Goal: Communication & Community: Share content

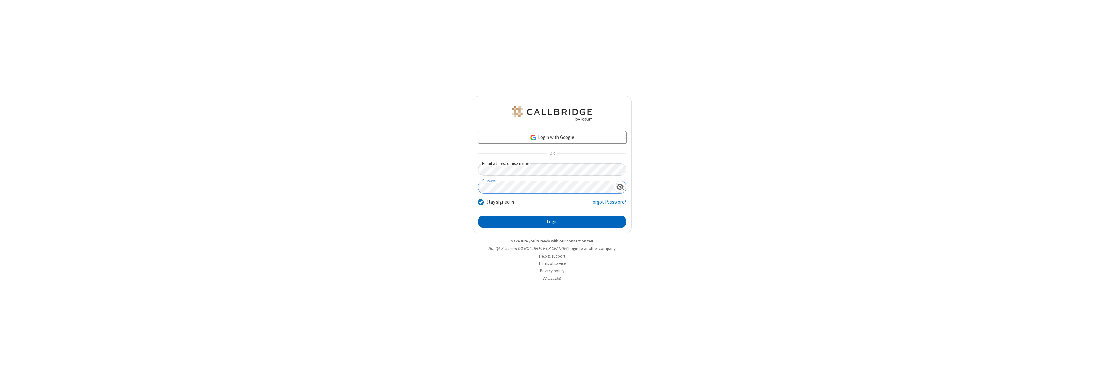
click at [552, 222] on button "Login" at bounding box center [552, 222] width 149 height 13
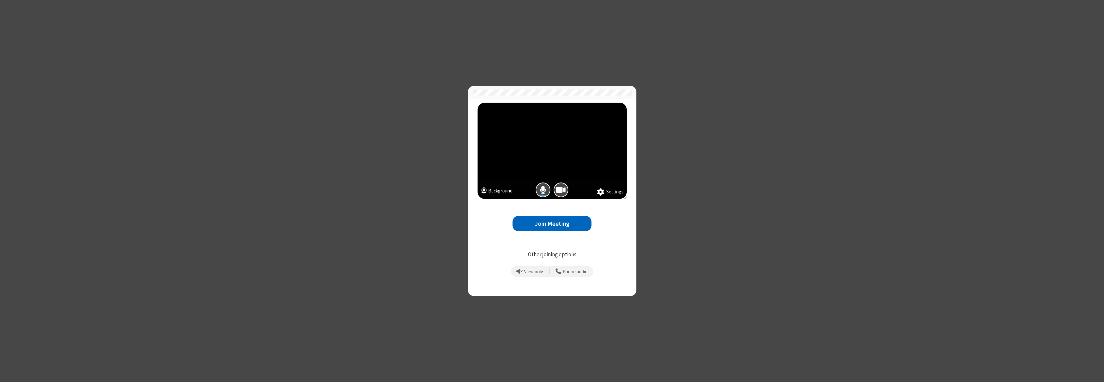
click at [552, 224] on button "Join Meeting" at bounding box center [551, 224] width 79 height 16
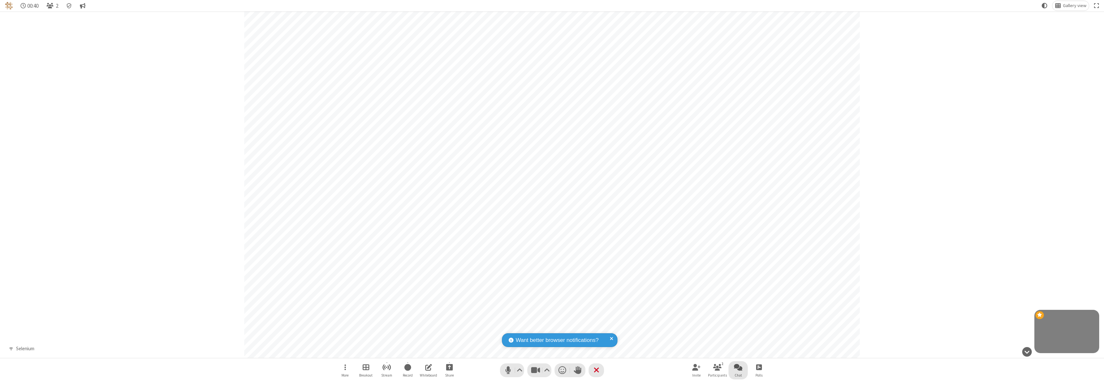
click at [738, 367] on span "Open chat" at bounding box center [738, 368] width 8 height 8
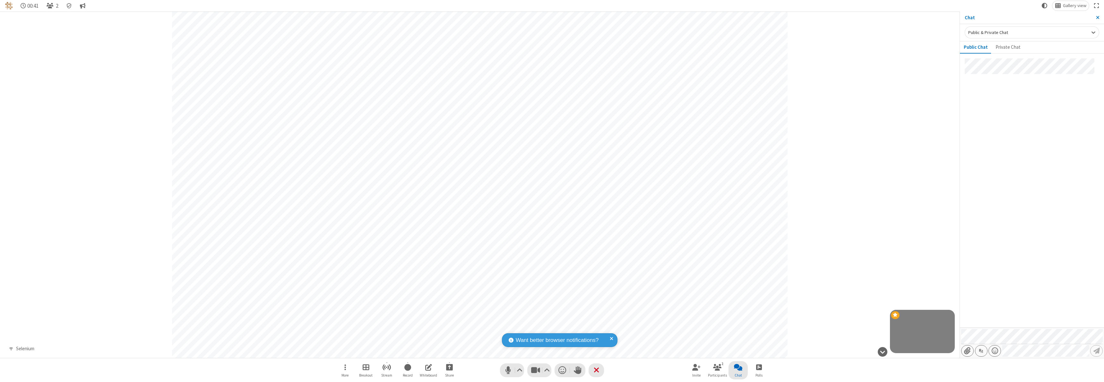
type input "C:\fakepath\doc_test.docx"
